Goal: Task Accomplishment & Management: Complete application form

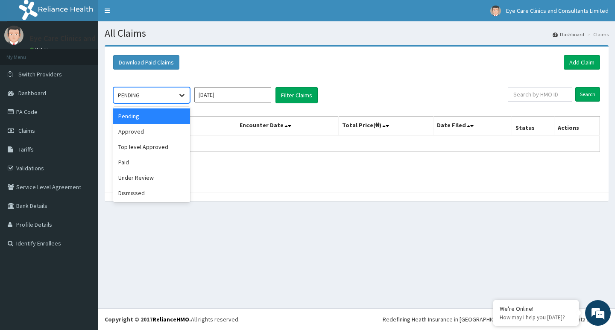
click at [183, 95] on icon at bounding box center [181, 95] width 5 height 3
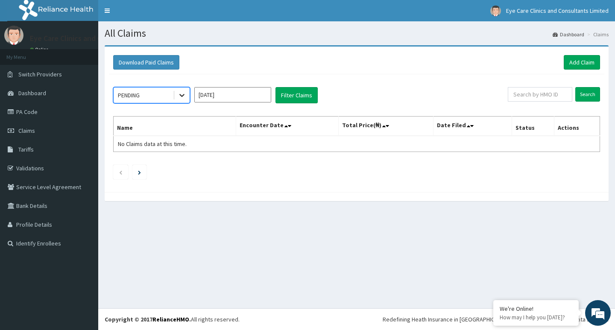
click at [183, 95] on icon at bounding box center [181, 95] width 5 height 3
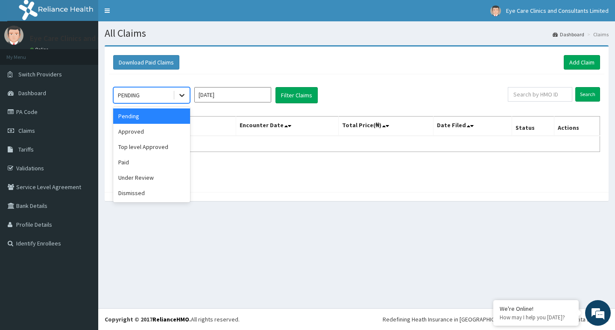
click at [183, 95] on icon at bounding box center [181, 95] width 5 height 3
click at [165, 133] on div "Approved" at bounding box center [151, 131] width 77 height 15
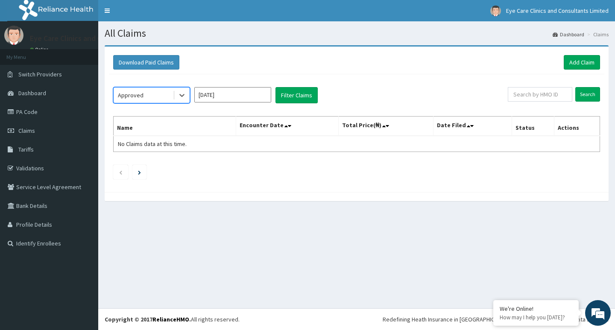
click at [226, 95] on input "[DATE]" at bounding box center [232, 94] width 77 height 15
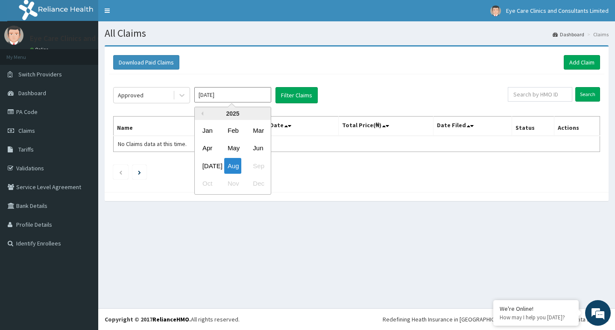
click at [261, 167] on div "Jul Aug Sep" at bounding box center [233, 166] width 76 height 18
click at [344, 64] on div "Download Paid Claims Add Claim" at bounding box center [356, 62] width 487 height 15
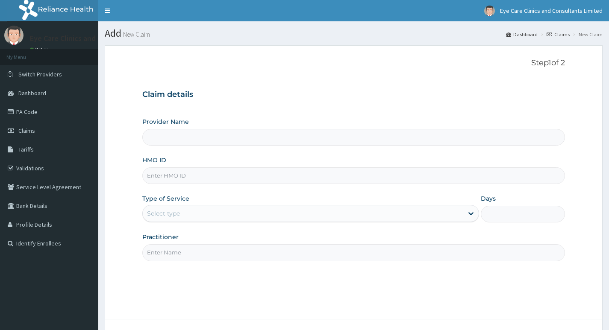
type input "Eye Care Clinics and Consultants Limited"
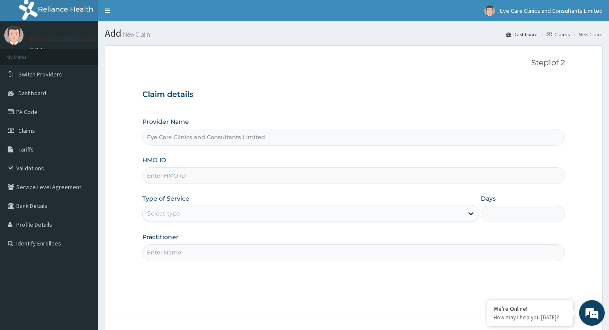
click at [177, 176] on input "HMO ID" at bounding box center [353, 175] width 422 height 17
type input "STZ/10031/E"
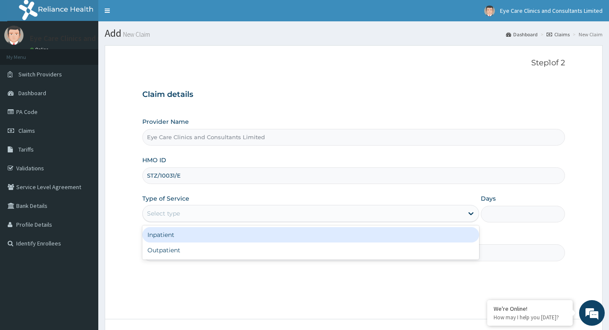
click at [260, 214] on div "Select type" at bounding box center [303, 214] width 320 height 14
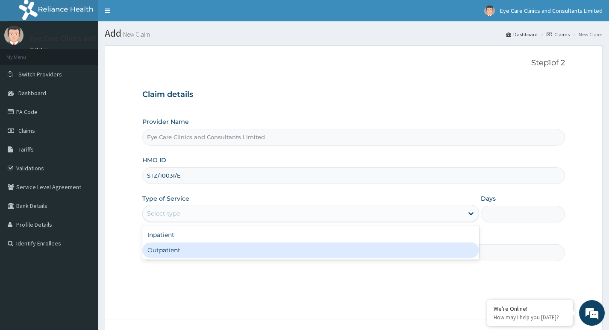
click at [185, 252] on div "Outpatient" at bounding box center [310, 250] width 337 height 15
type input "1"
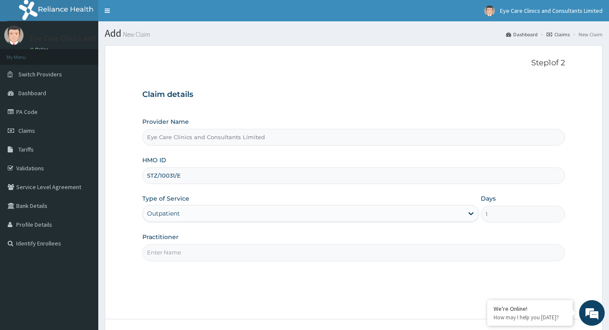
click at [168, 255] on input "Practitioner" at bounding box center [353, 252] width 422 height 17
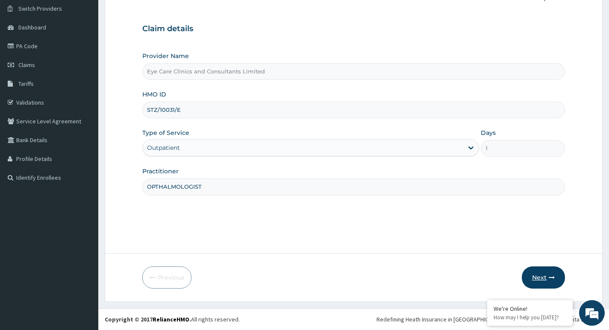
type input "OPTHALMOLOGIST"
click at [535, 278] on button "Next" at bounding box center [543, 278] width 43 height 22
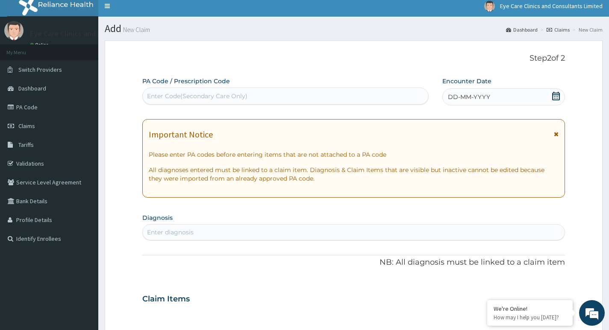
scroll to position [0, 0]
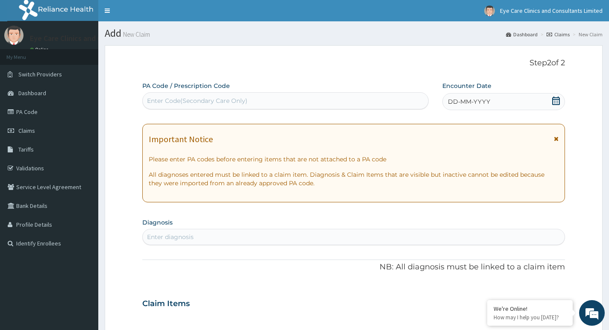
click at [172, 101] on div "Enter Code(Secondary Care Only)" at bounding box center [197, 101] width 100 height 9
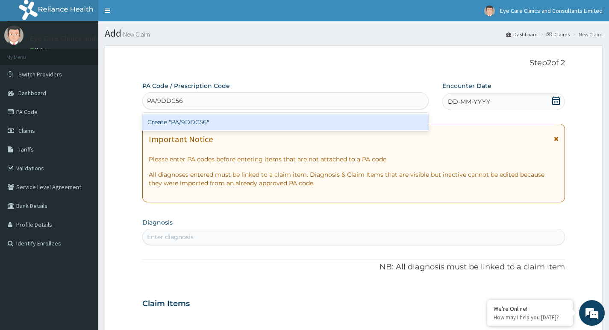
type input "PA/9DDC56"
click at [182, 121] on div "Create "PA/9DDC56"" at bounding box center [285, 121] width 286 height 15
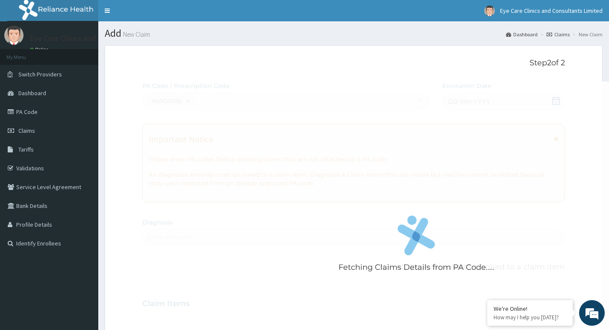
click at [163, 118] on div "Fetching Claims Details from PA Code....." at bounding box center [416, 247] width 548 height 330
click at [31, 130] on span "Claims" at bounding box center [26, 131] width 17 height 8
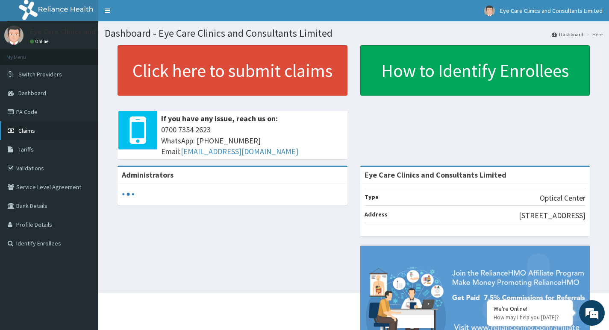
click at [31, 133] on span "Claims" at bounding box center [26, 131] width 17 height 8
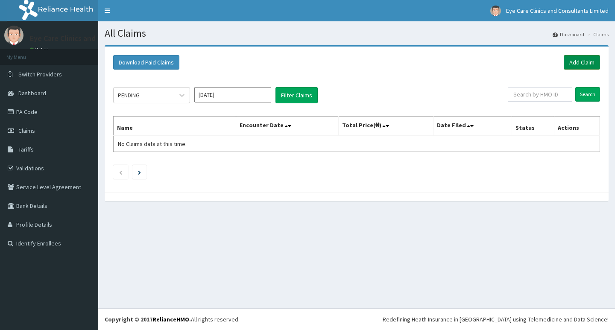
click at [582, 61] on link "Add Claim" at bounding box center [582, 62] width 36 height 15
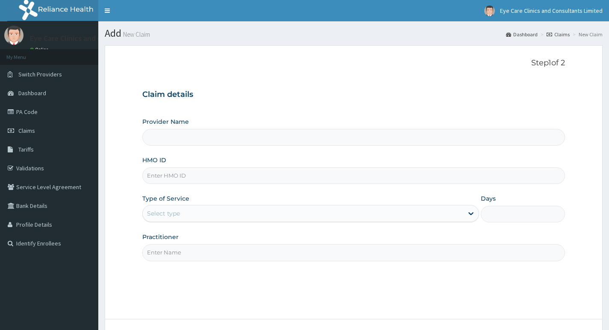
click at [220, 138] on input "Provider Name" at bounding box center [353, 137] width 422 height 17
type input "Eye Care Clinics and Consultants Limited"
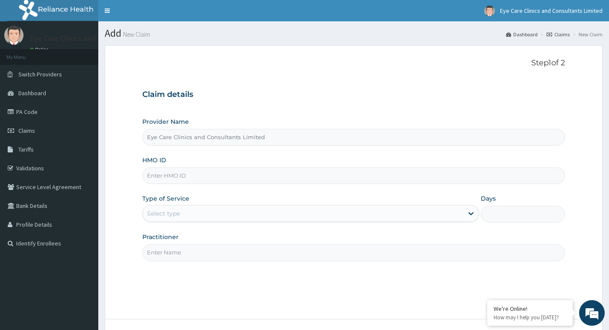
click at [199, 173] on input "HMO ID" at bounding box center [353, 175] width 422 height 17
type input "STZ/10031/E"
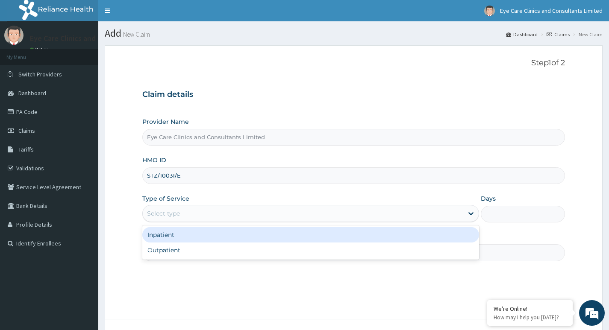
click at [179, 211] on div "Select type" at bounding box center [163, 213] width 33 height 9
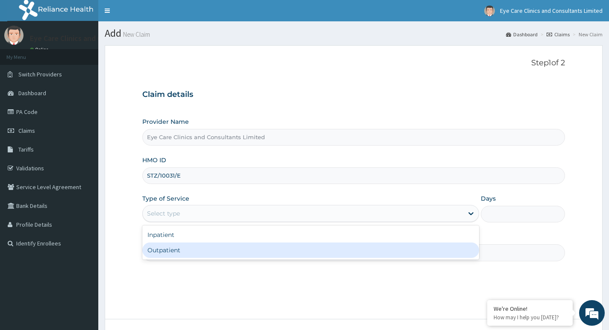
click at [173, 251] on div "Outpatient" at bounding box center [310, 250] width 337 height 15
type input "1"
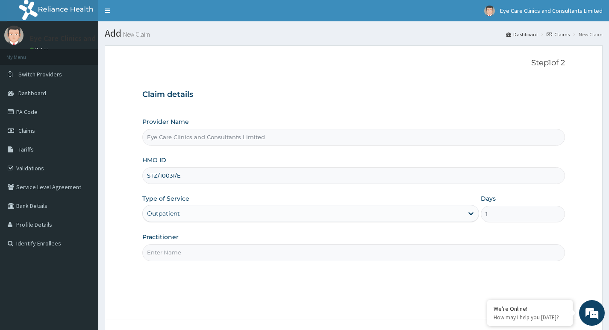
click at [173, 253] on input "Practitioner" at bounding box center [353, 252] width 422 height 17
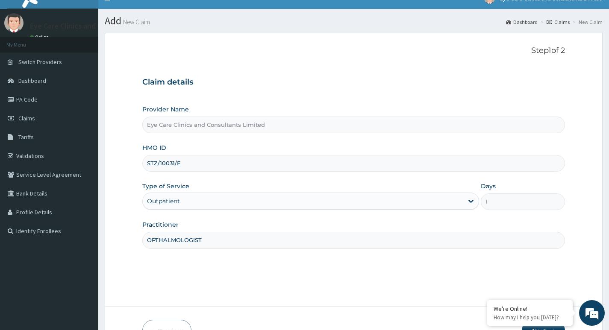
scroll to position [66, 0]
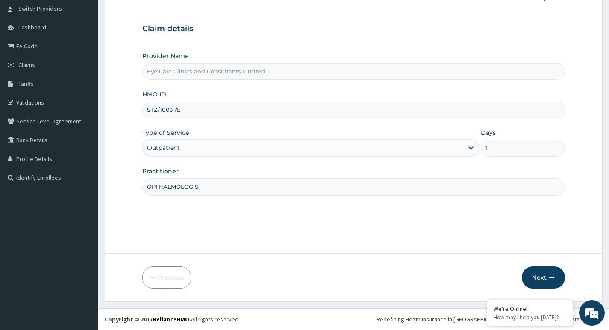
type input "OPTHALMOLOGIST"
click at [548, 277] on button "Next" at bounding box center [543, 278] width 43 height 22
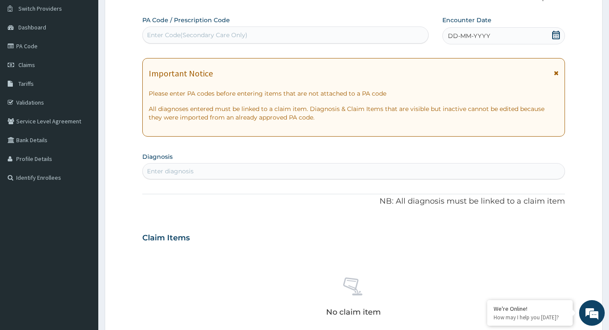
scroll to position [0, 0]
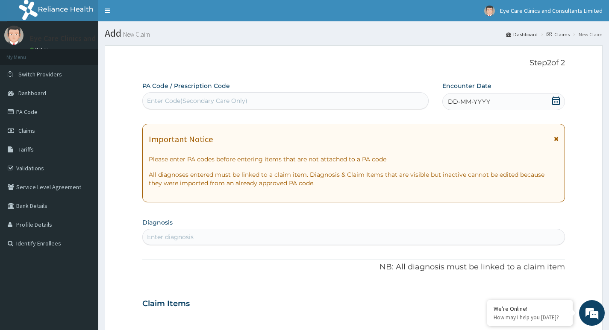
click at [249, 98] on div "Enter Code(Secondary Care Only)" at bounding box center [285, 101] width 285 height 14
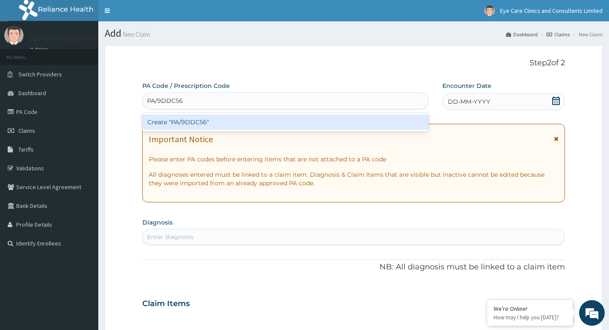
type input "PA/9DDC56"
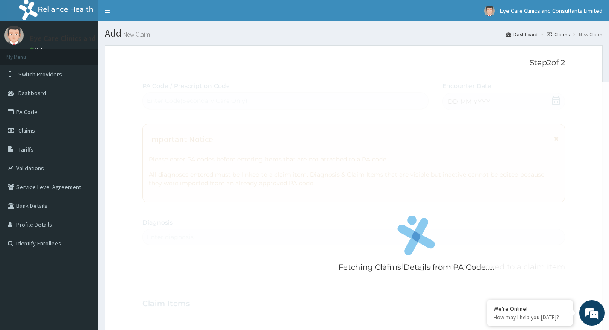
click at [557, 102] on div "Fetching Claims Details from PA Code..... PA Code / Prescription Code Enter Cod…" at bounding box center [353, 303] width 422 height 442
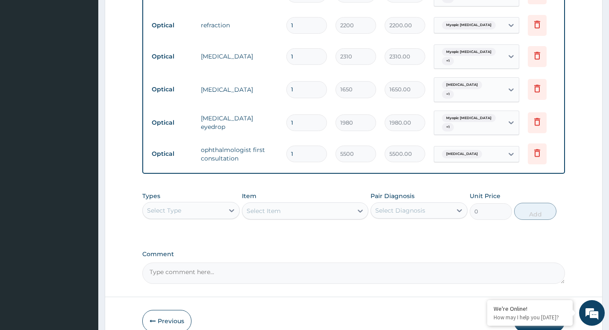
scroll to position [427, 0]
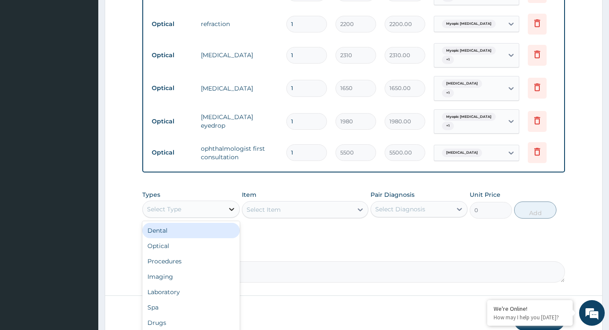
click at [225, 214] on div at bounding box center [231, 209] width 15 height 15
click at [182, 250] on div "Optical" at bounding box center [190, 245] width 97 height 15
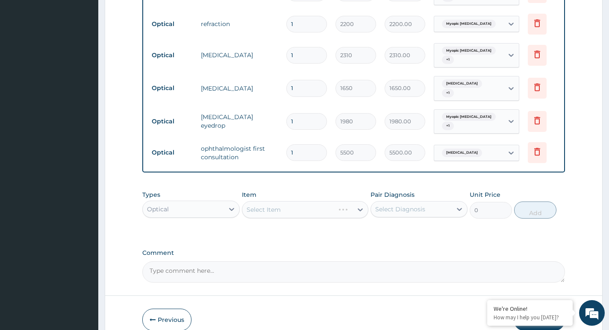
click at [277, 216] on div "Select Item" at bounding box center [305, 209] width 127 height 17
click at [278, 210] on div "Select Item" at bounding box center [305, 209] width 127 height 17
click at [361, 211] on icon at bounding box center [360, 209] width 5 height 3
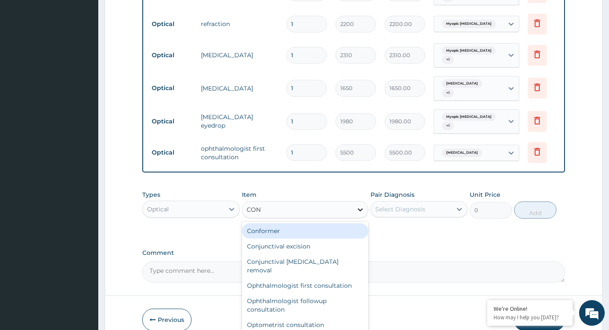
type input "CONS"
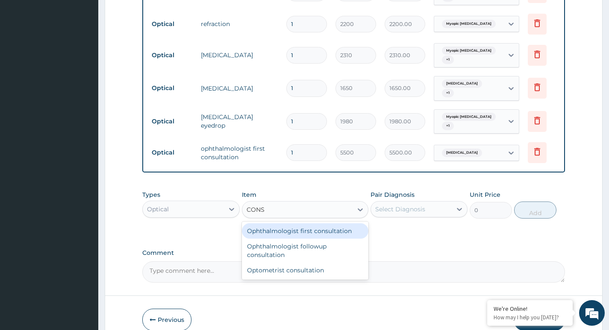
click at [349, 235] on div "Ophthalmologist first consultation" at bounding box center [305, 230] width 127 height 15
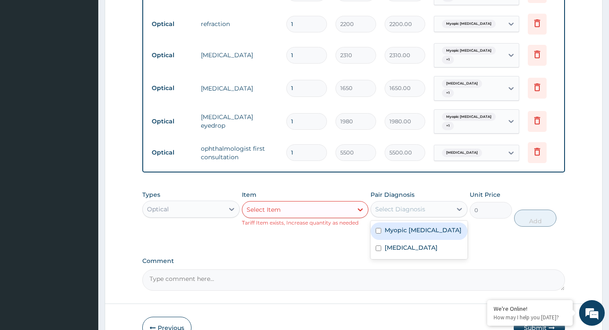
click at [443, 211] on div "Select Diagnosis" at bounding box center [411, 209] width 81 height 14
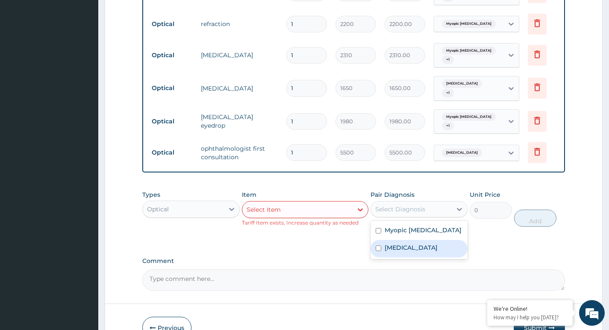
click at [489, 241] on div "Types Optical Item Select Item Tariff Item exists, Increase quantity as needed …" at bounding box center [353, 215] width 422 height 58
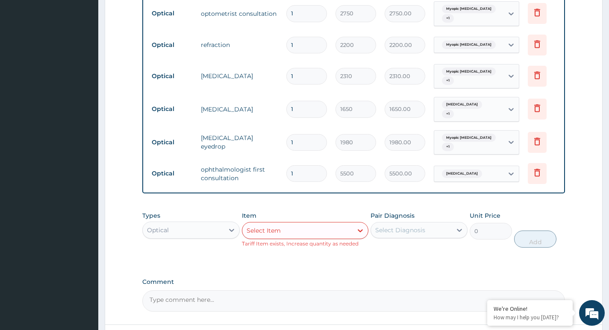
scroll to position [481, 0]
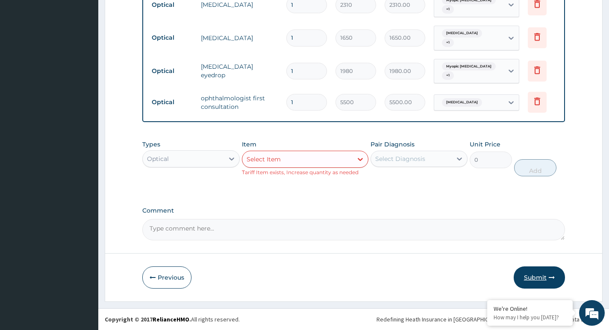
click at [542, 278] on button "Submit" at bounding box center [538, 278] width 51 height 22
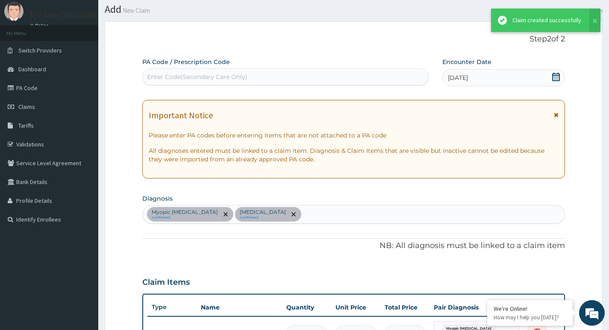
scroll to position [472, 0]
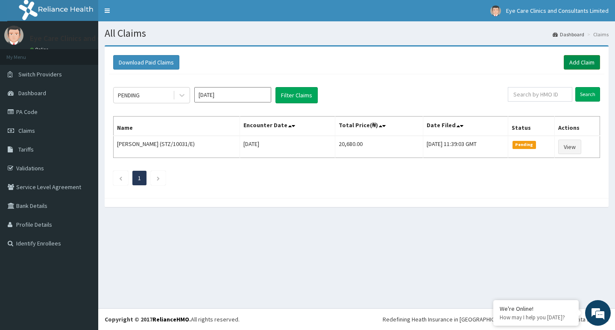
click at [576, 62] on link "Add Claim" at bounding box center [582, 62] width 36 height 15
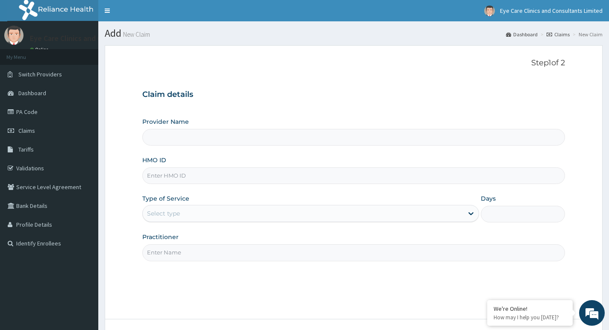
type input "Eye Care Clinics and Consultants Limited"
click at [174, 176] on input "HMO ID" at bounding box center [353, 175] width 422 height 17
type input "STZ/10031/E"
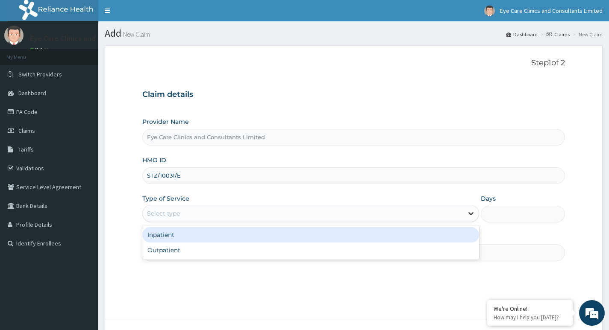
click at [470, 212] on icon at bounding box center [470, 213] width 9 height 9
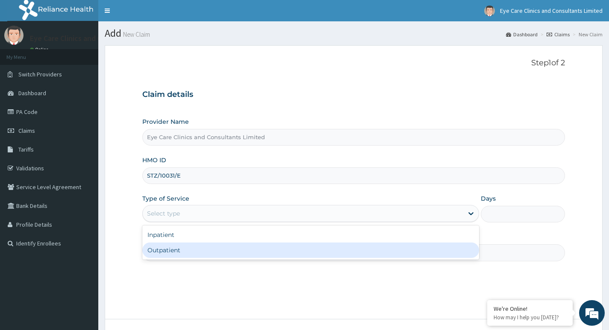
click at [172, 251] on div "Outpatient" at bounding box center [310, 250] width 337 height 15
type input "1"
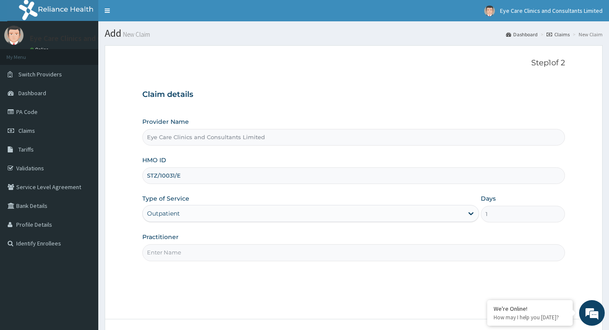
click at [174, 254] on input "Practitioner" at bounding box center [353, 252] width 422 height 17
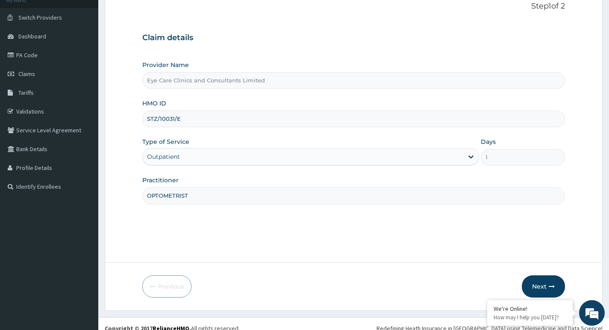
scroll to position [66, 0]
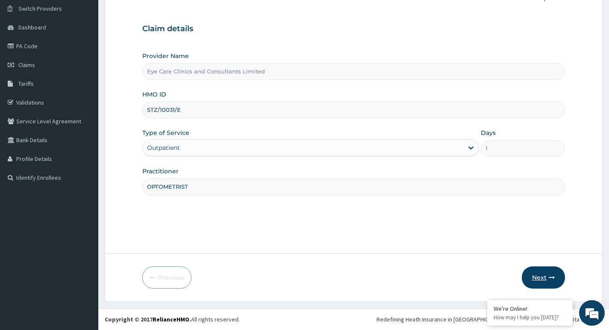
type input "OPTOMETRIST"
click at [540, 278] on button "Next" at bounding box center [543, 278] width 43 height 22
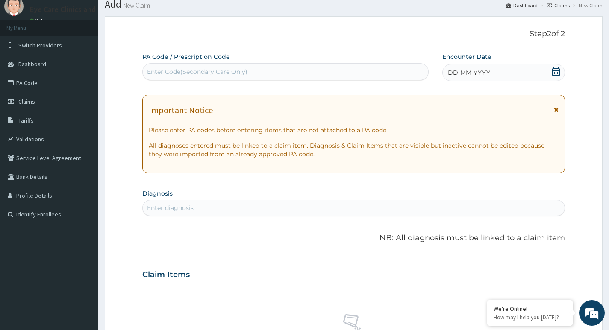
scroll to position [0, 0]
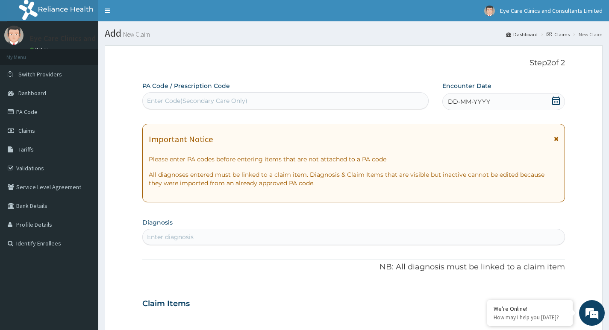
click at [211, 99] on div "Enter Code(Secondary Care Only)" at bounding box center [197, 101] width 100 height 9
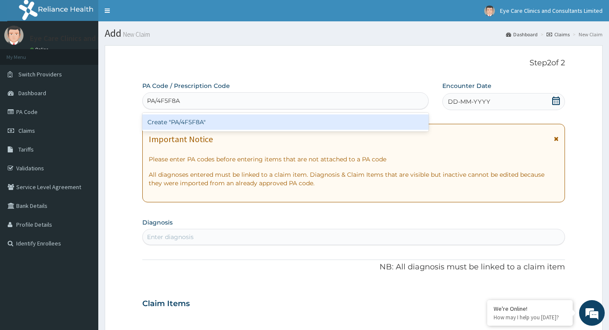
type input "PA/4F5F8A"
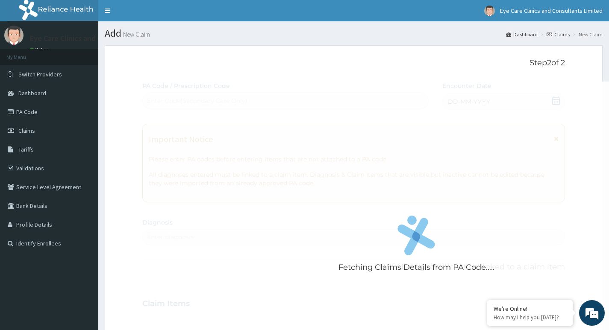
click at [554, 100] on div "Fetching Claims Details from PA Code..... PA Code / Prescription Code Enter Cod…" at bounding box center [353, 303] width 422 height 442
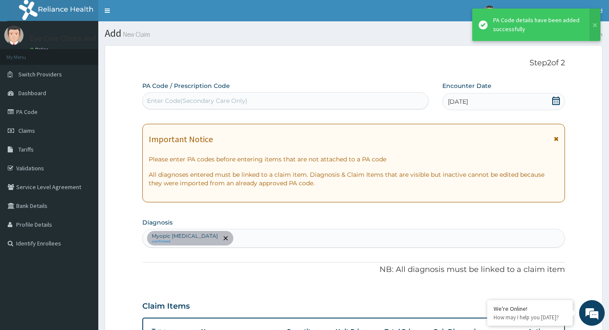
scroll to position [191, 0]
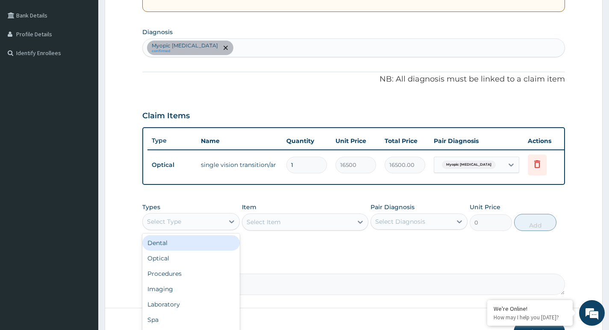
click at [196, 229] on div "Select Type" at bounding box center [183, 222] width 81 height 14
click at [173, 266] on div "Optical" at bounding box center [190, 258] width 97 height 15
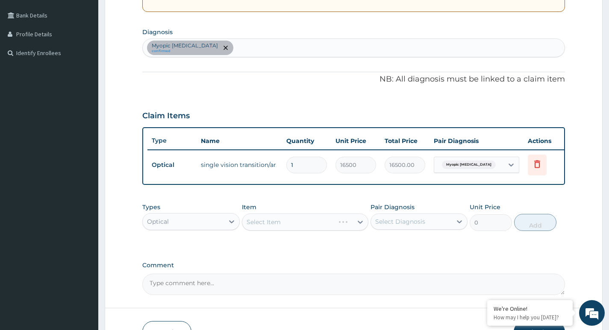
click at [274, 227] on div "Select Item" at bounding box center [305, 222] width 127 height 17
click at [359, 224] on icon at bounding box center [360, 222] width 5 height 3
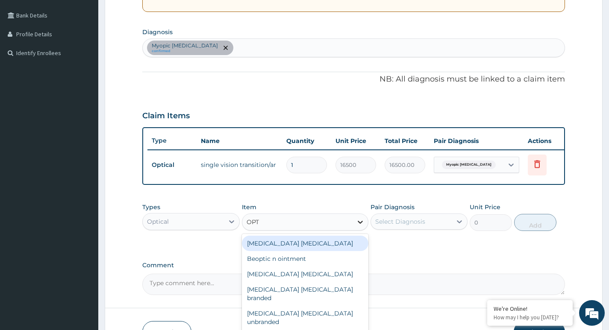
type input "OPTI"
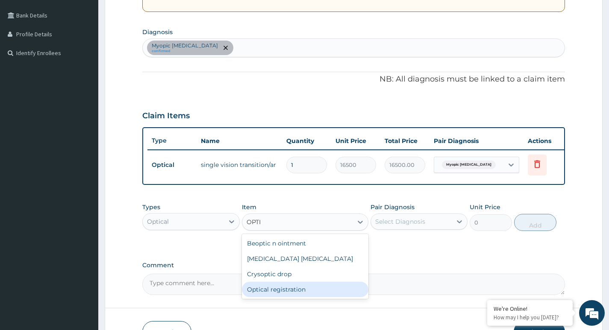
click at [308, 297] on div "Optical registration" at bounding box center [305, 289] width 127 height 15
type input "1100"
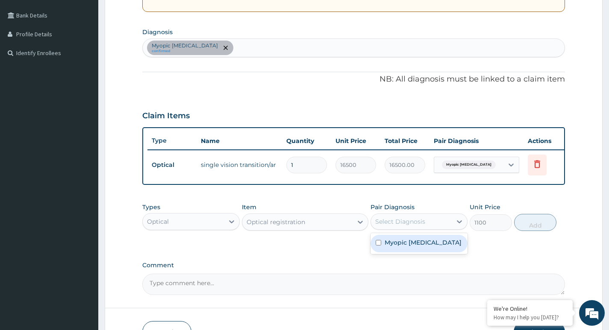
click at [439, 229] on div "Select Diagnosis" at bounding box center [411, 222] width 81 height 14
click at [434, 247] on label "Myopic [MEDICAL_DATA]" at bounding box center [422, 242] width 77 height 9
checkbox input "true"
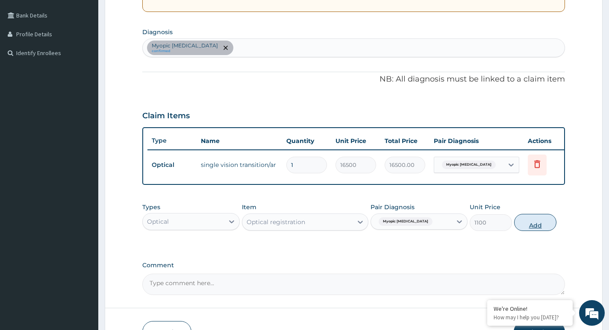
click at [535, 229] on button "Add" at bounding box center [535, 222] width 42 height 17
type input "0"
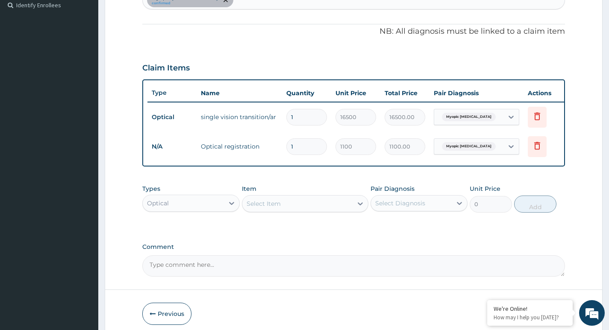
scroll to position [281, 0]
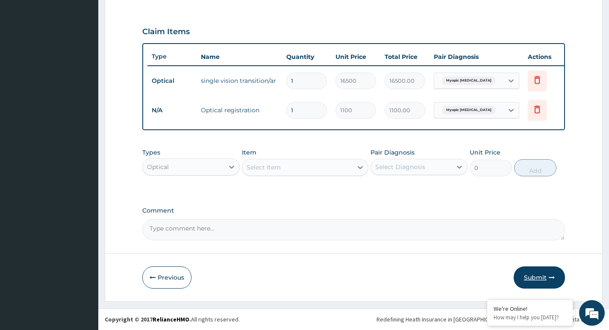
click at [542, 278] on button "Submit" at bounding box center [538, 278] width 51 height 22
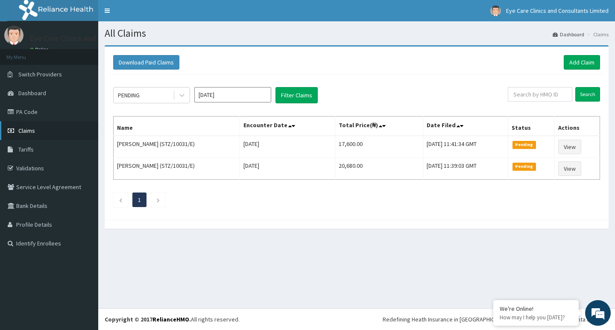
click at [31, 129] on span "Claims" at bounding box center [26, 131] width 17 height 8
